Goal: Task Accomplishment & Management: Manage account settings

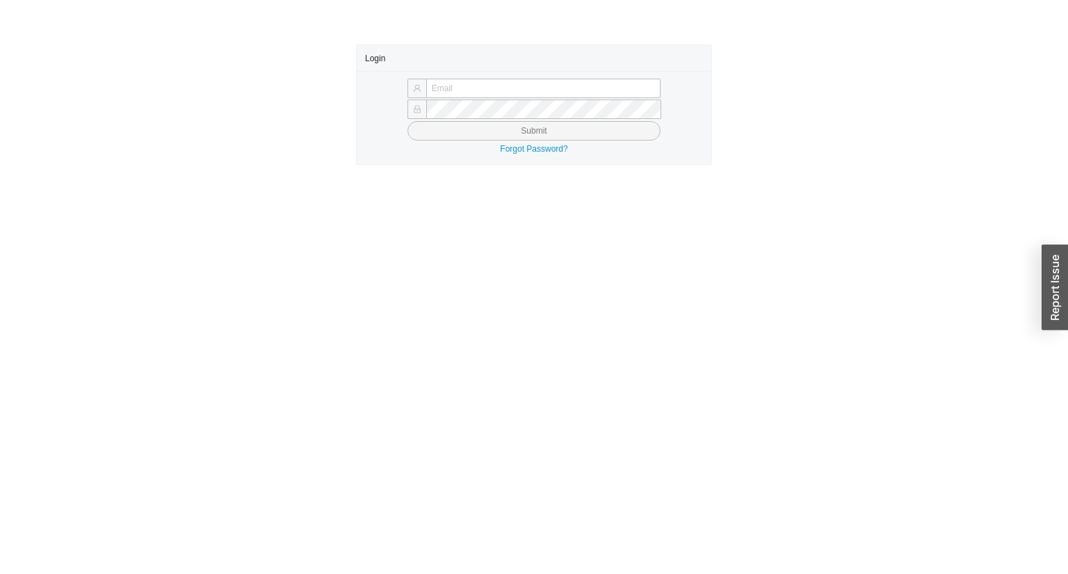
type input "[EMAIL_ADDRESS][DOMAIN_NAME]"
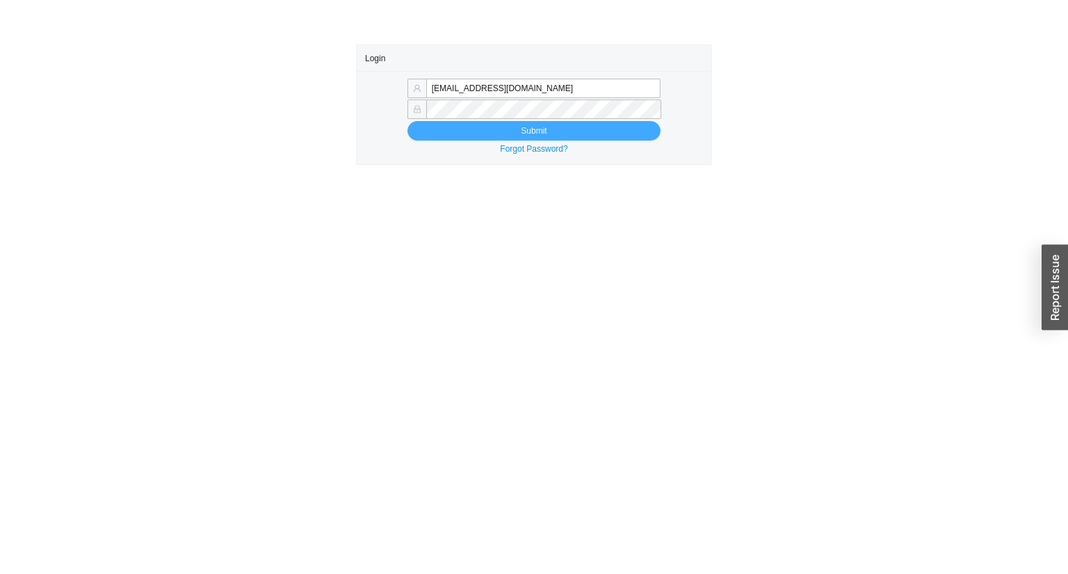
click at [487, 131] on button "Submit" at bounding box center [533, 130] width 253 height 19
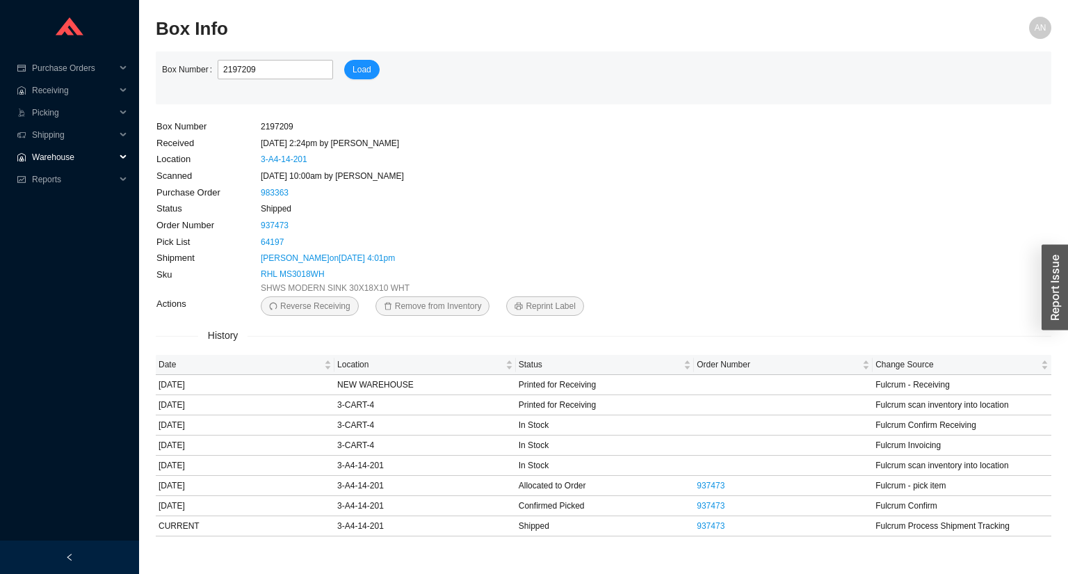
click at [65, 156] on span "Warehouse" at bounding box center [73, 157] width 83 height 22
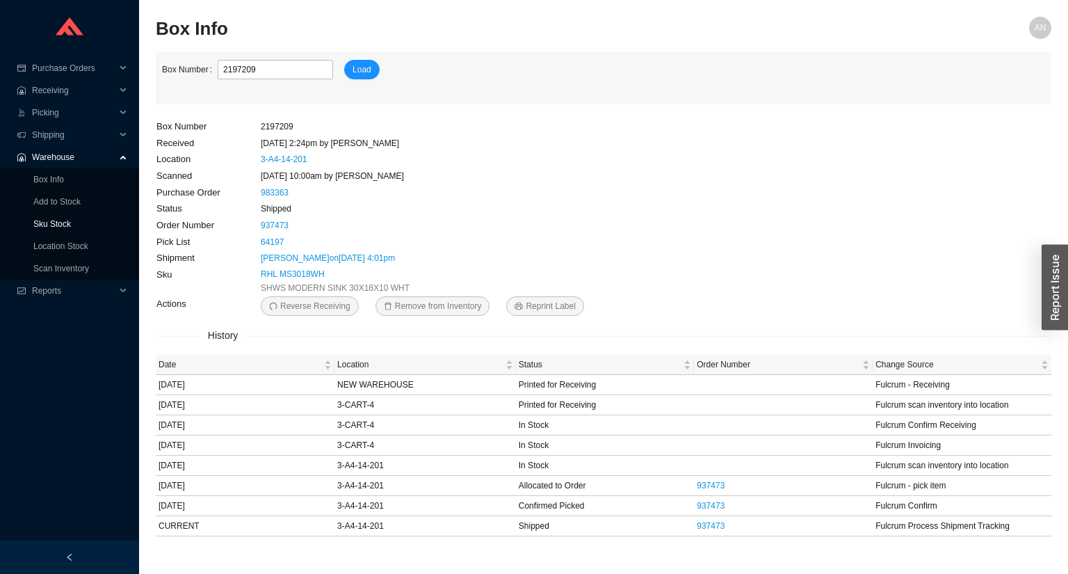
click at [58, 223] on link "Sku Stock" at bounding box center [52, 224] width 38 height 10
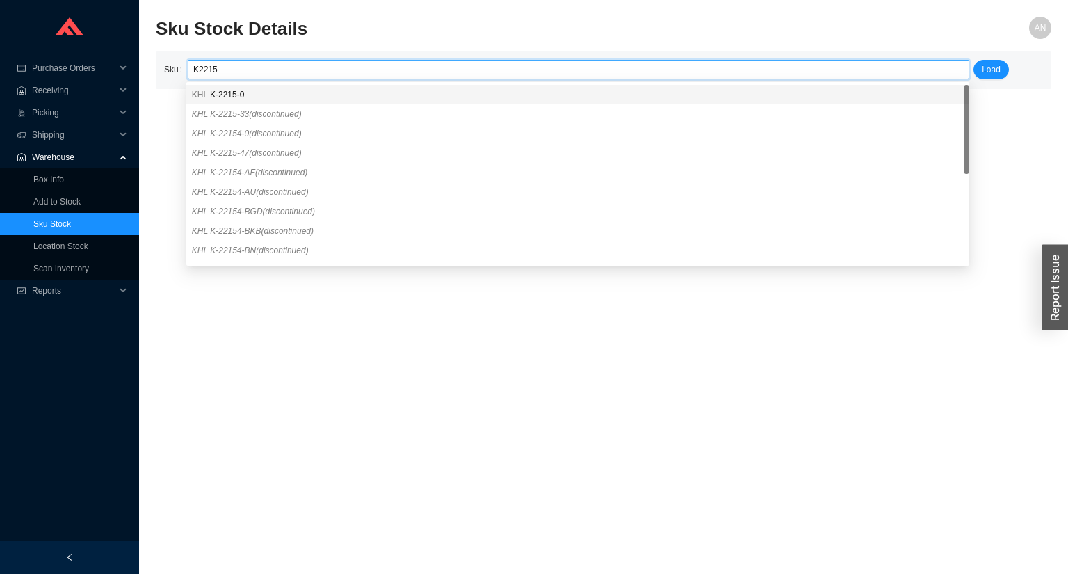
click at [214, 90] on span "K-2215-0" at bounding box center [227, 95] width 34 height 10
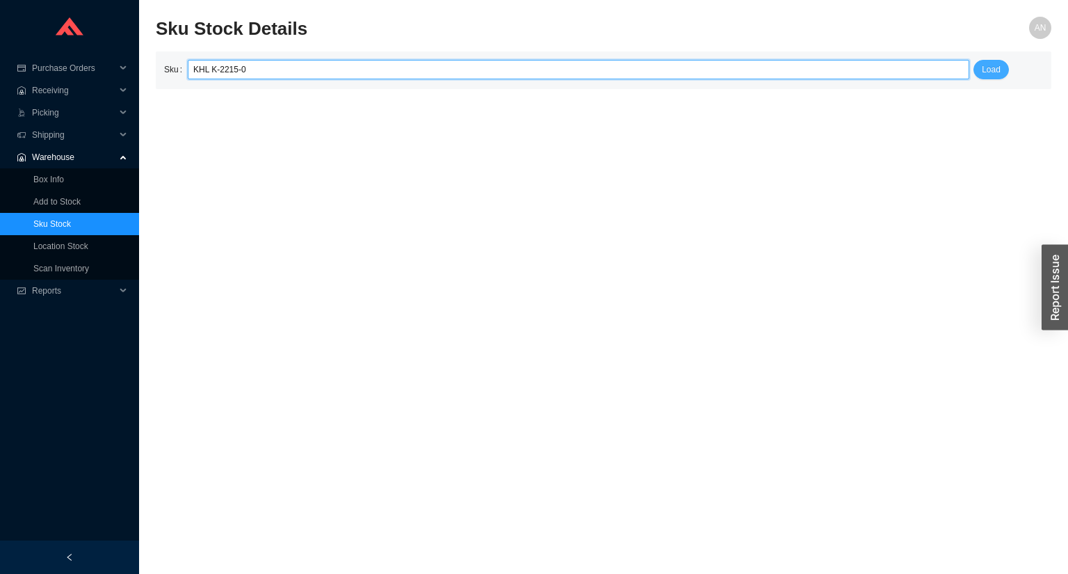
type input "KHL K-2215-0"
click at [992, 69] on span "Load" at bounding box center [991, 70] width 19 height 14
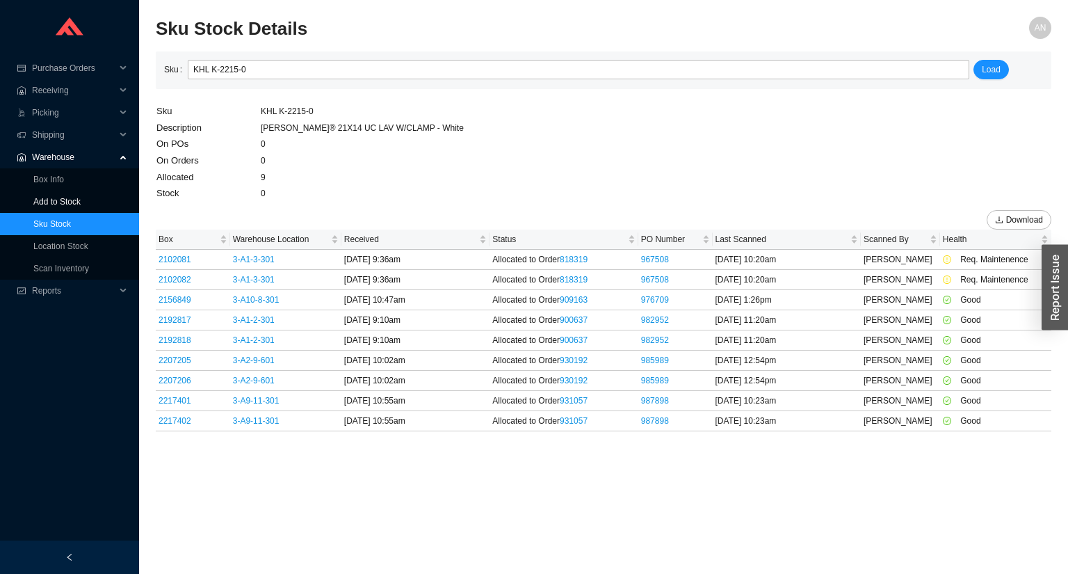
click at [58, 206] on link "Add to Stock" at bounding box center [56, 202] width 47 height 10
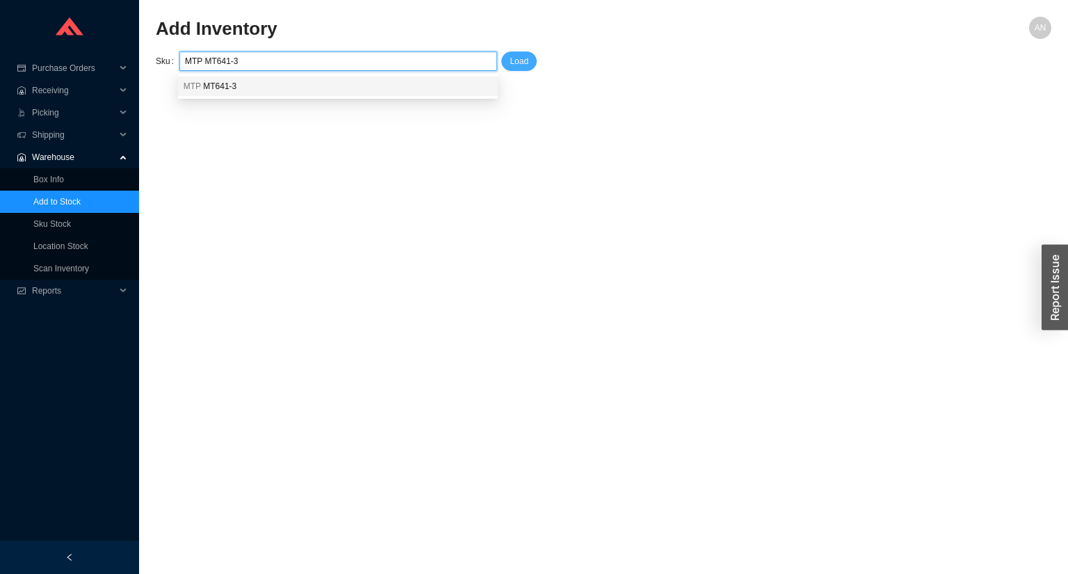
type input "MTP MT641-3"
click at [514, 61] on span "Load" at bounding box center [519, 61] width 19 height 14
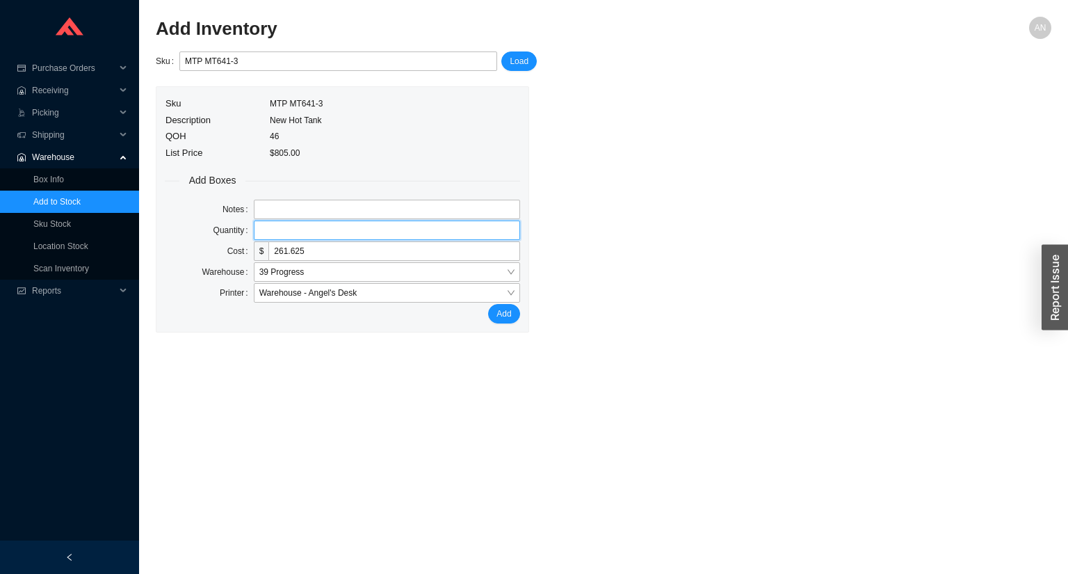
click at [277, 231] on input "tel" at bounding box center [387, 229] width 266 height 19
type input "1"
click at [488, 304] on button "Add" at bounding box center [503, 313] width 31 height 19
